Goal: Task Accomplishment & Management: Manage account settings

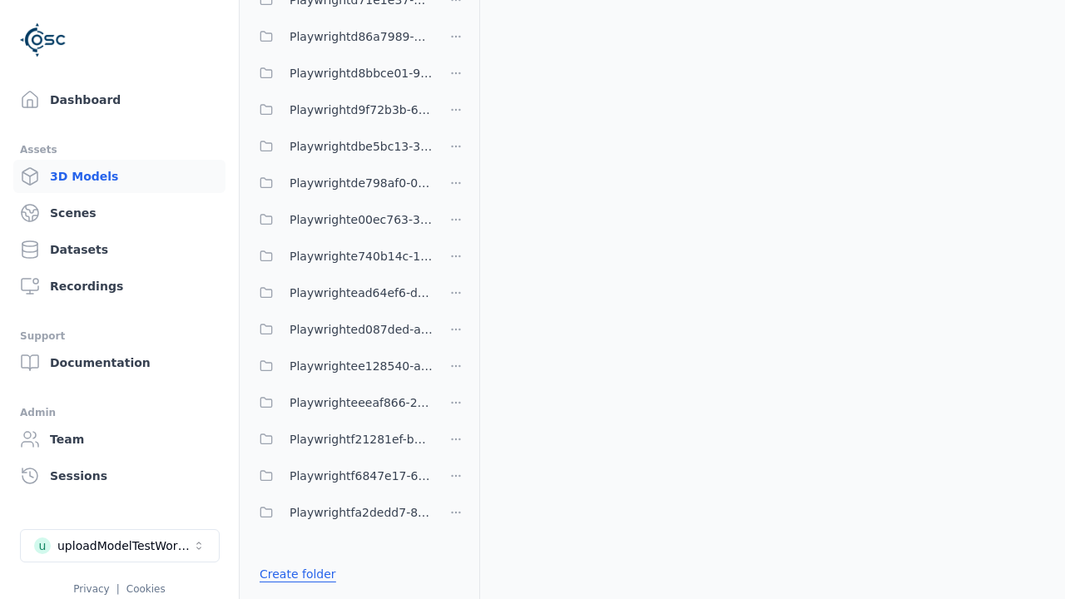
click at [293, 574] on link "Create folder" at bounding box center [297, 574] width 77 height 17
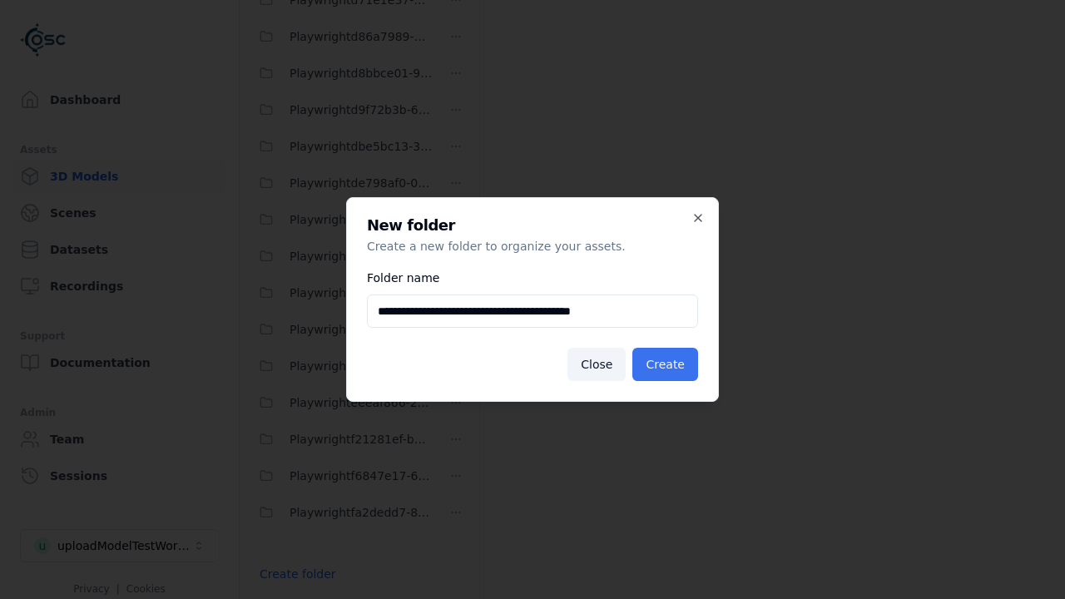
type input "**********"
click at [667, 364] on button "Create" at bounding box center [665, 364] width 66 height 33
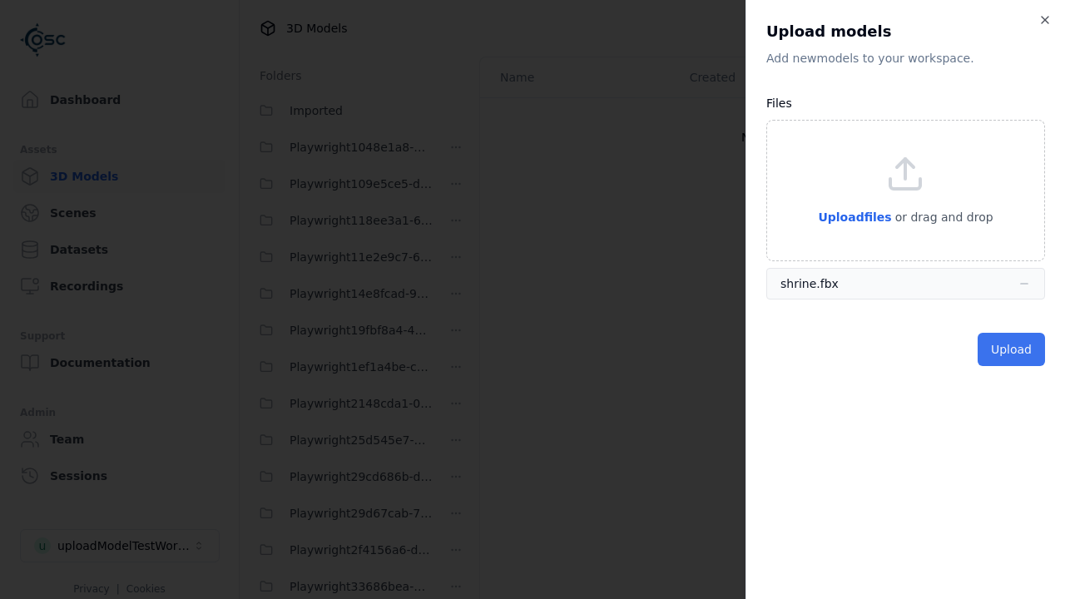
click at [1012, 349] on button "Upload" at bounding box center [1010, 349] width 67 height 33
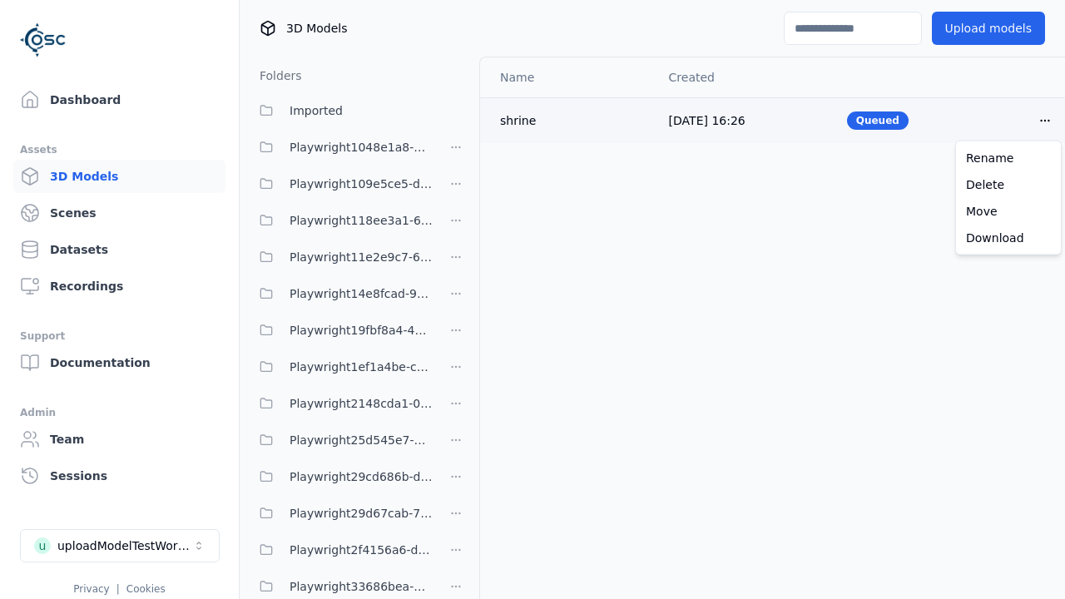
click at [1045, 120] on html "Support Dashboard Assets 3D Models Scenes Datasets Recordings Support Documenta…" at bounding box center [532, 299] width 1065 height 599
click at [1008, 184] on div "Delete" at bounding box center [1008, 184] width 98 height 27
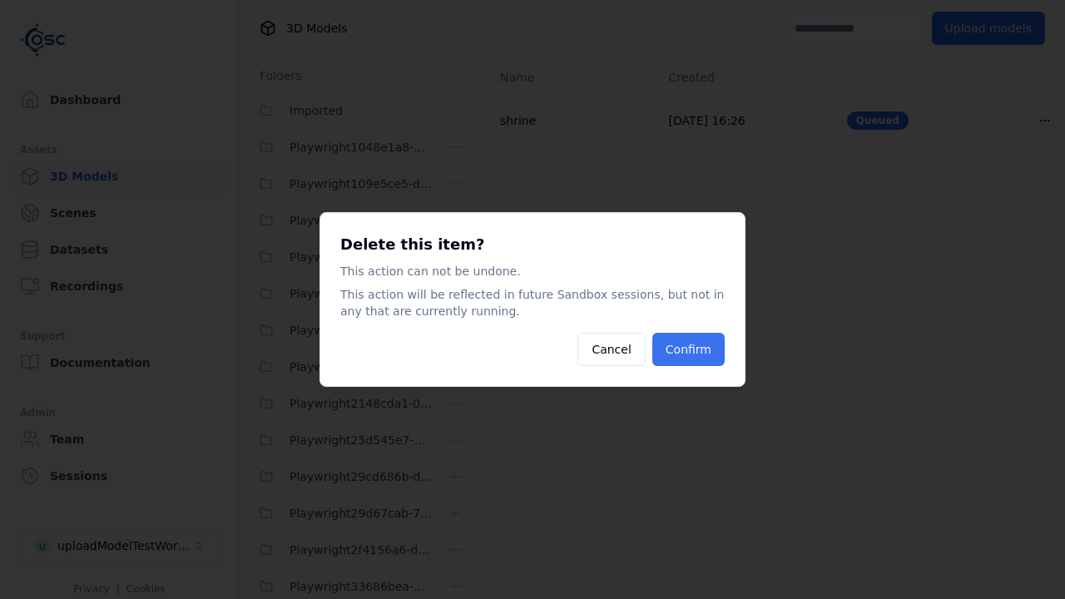
click at [690, 349] on button "Confirm" at bounding box center [688, 349] width 72 height 33
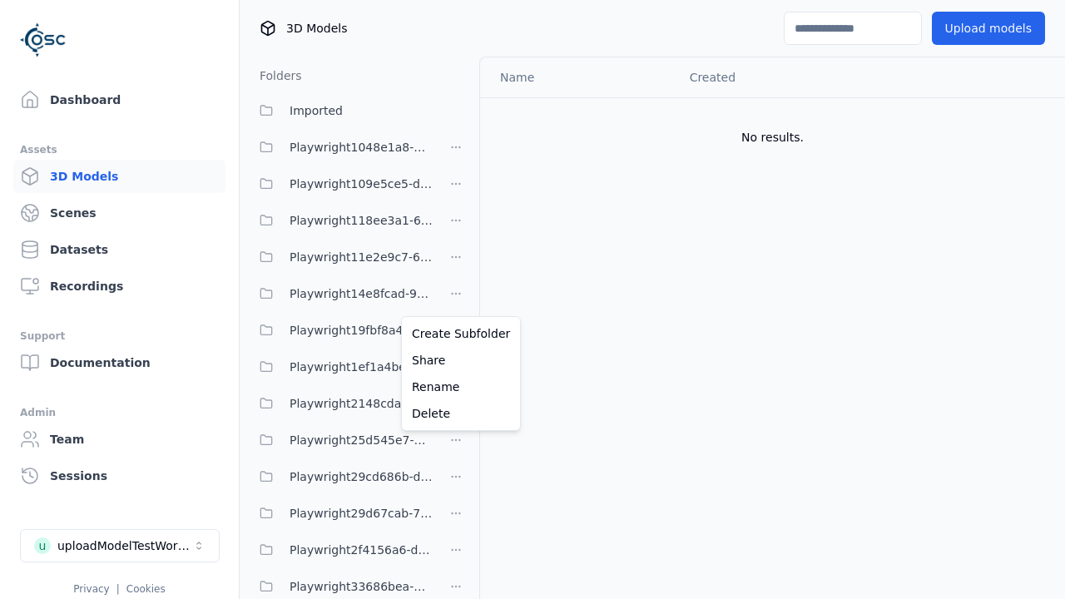
click at [456, 299] on html "Support Dashboard Assets 3D Models Scenes Datasets Recordings Support Documenta…" at bounding box center [532, 299] width 1065 height 599
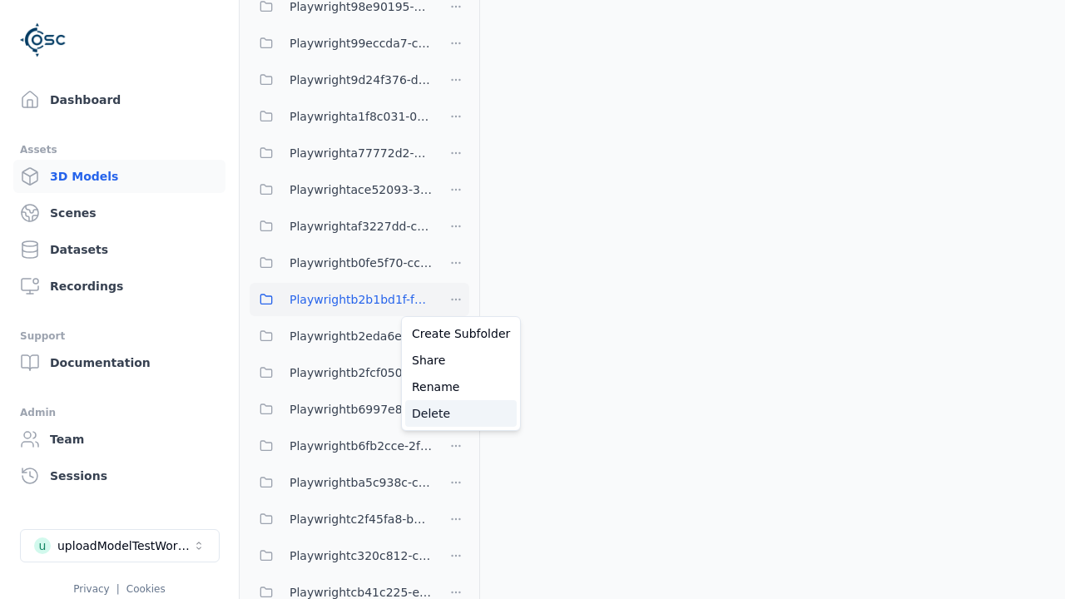
click at [455, 413] on div "Delete" at bounding box center [460, 413] width 111 height 27
